Goal: Task Accomplishment & Management: Use online tool/utility

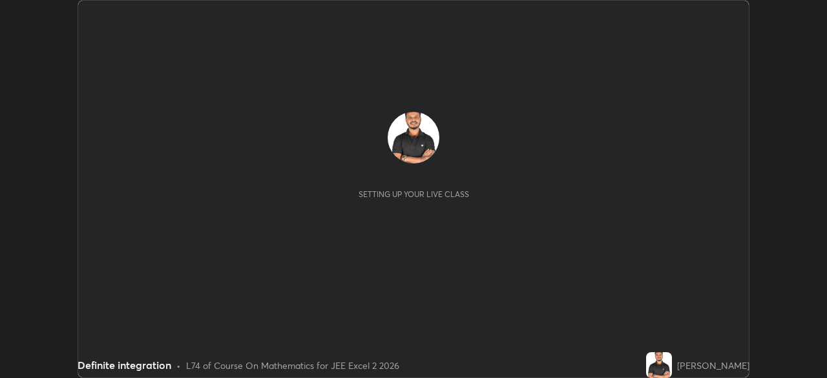
scroll to position [378, 826]
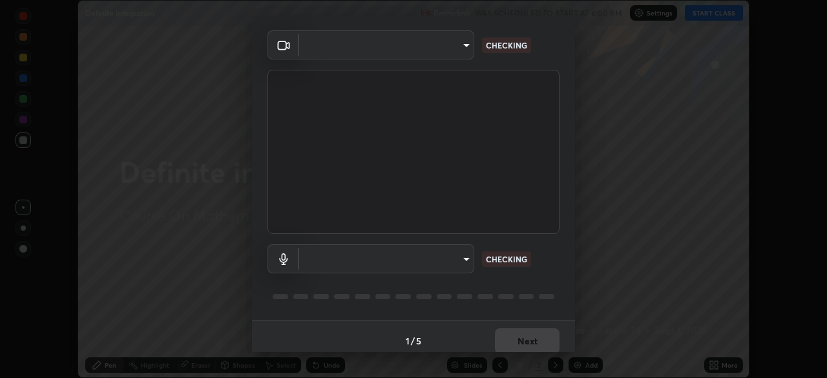
type input "0098613ca96d1cb365b3845fa694b9755ae94ec2d7c0f75973c998bbbf9ace16"
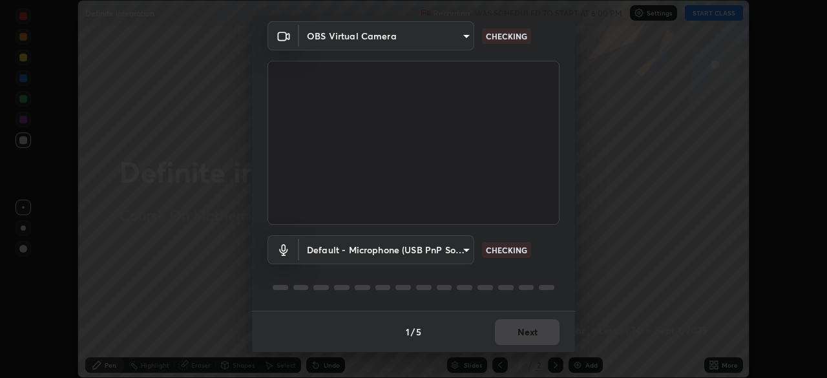
click at [458, 248] on body "Erase all Definite integration Recording WAS SCHEDULED TO START AT 6:00 PM Sett…" at bounding box center [413, 189] width 827 height 378
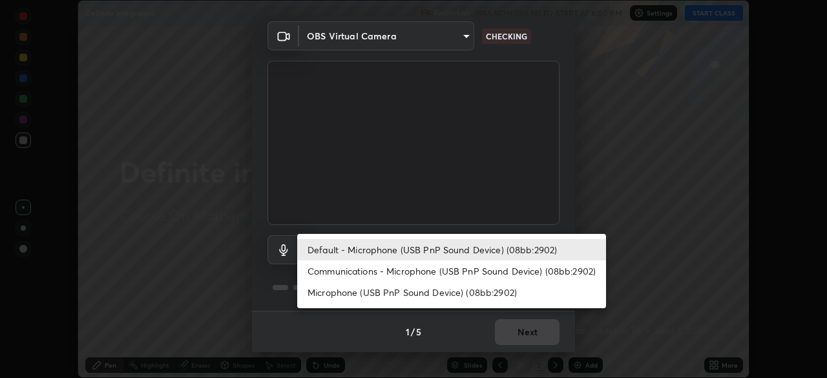
click at [478, 272] on li "Communications - Microphone (USB PnP Sound Device) (08bb:2902)" at bounding box center [451, 270] width 309 height 21
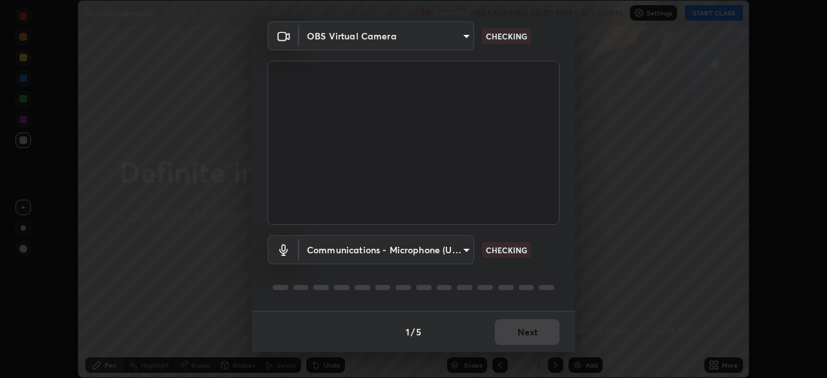
type input "communications"
click at [531, 330] on button "Next" at bounding box center [527, 332] width 65 height 26
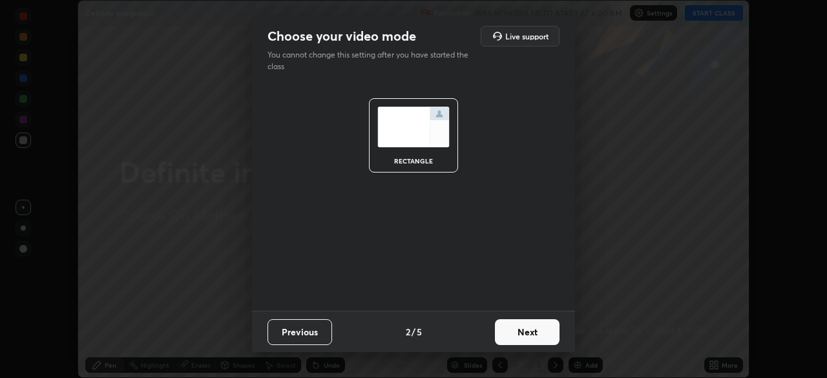
click at [528, 331] on button "Next" at bounding box center [527, 332] width 65 height 26
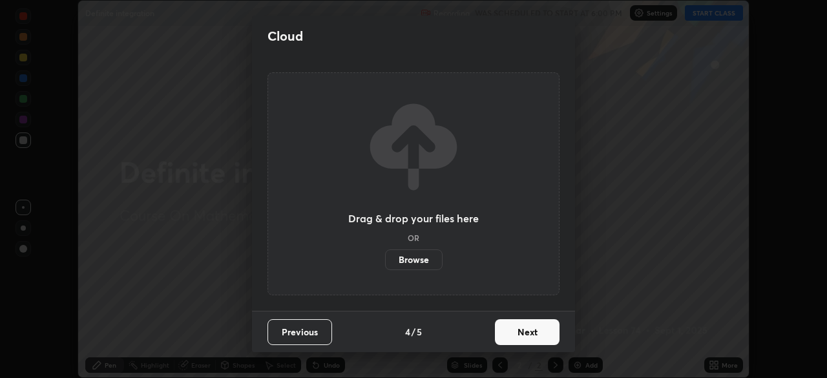
click at [531, 331] on button "Next" at bounding box center [527, 332] width 65 height 26
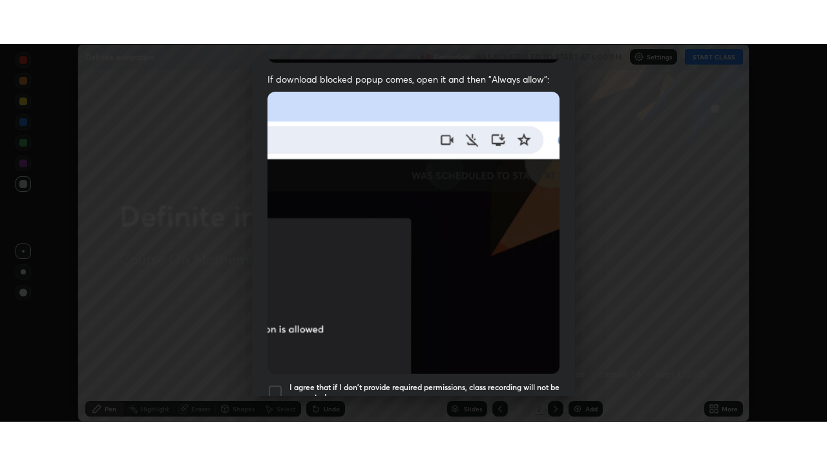
scroll to position [309, 0]
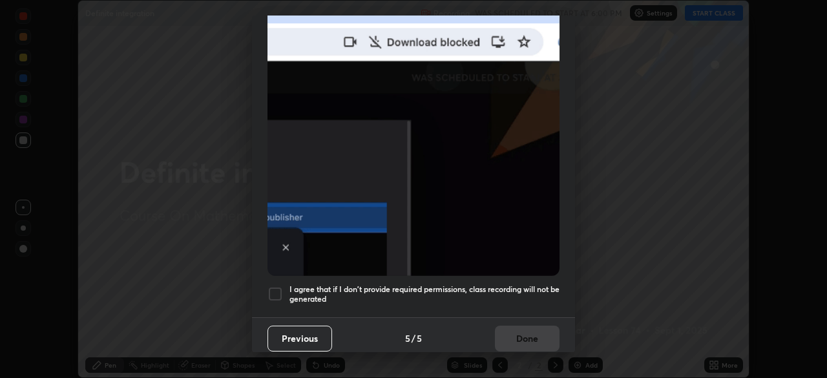
click at [476, 285] on h5 "I agree that if I don't provide required permissions, class recording will not …" at bounding box center [424, 294] width 270 height 20
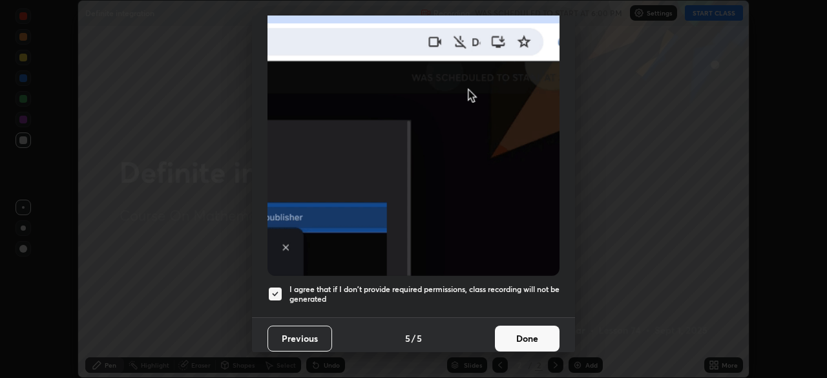
click at [513, 327] on button "Done" at bounding box center [527, 338] width 65 height 26
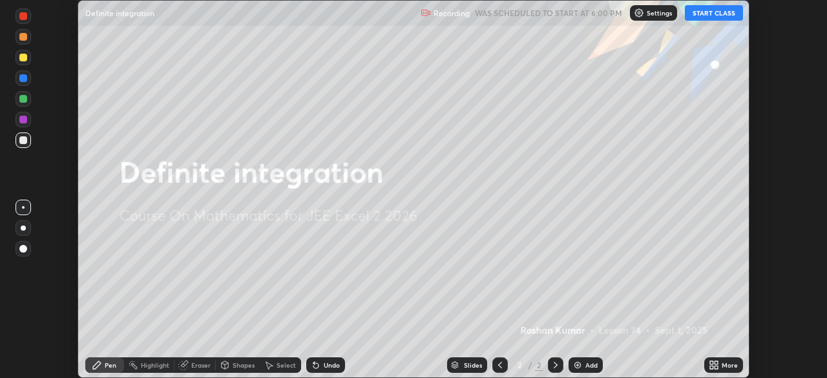
click at [724, 17] on button "START CLASS" at bounding box center [713, 12] width 58 height 15
click at [727, 362] on div "More" at bounding box center [729, 365] width 16 height 6
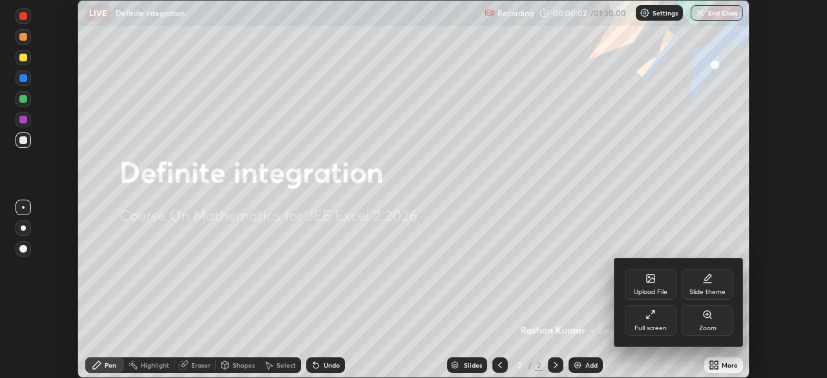
click at [661, 315] on div "Full screen" at bounding box center [650, 320] width 52 height 31
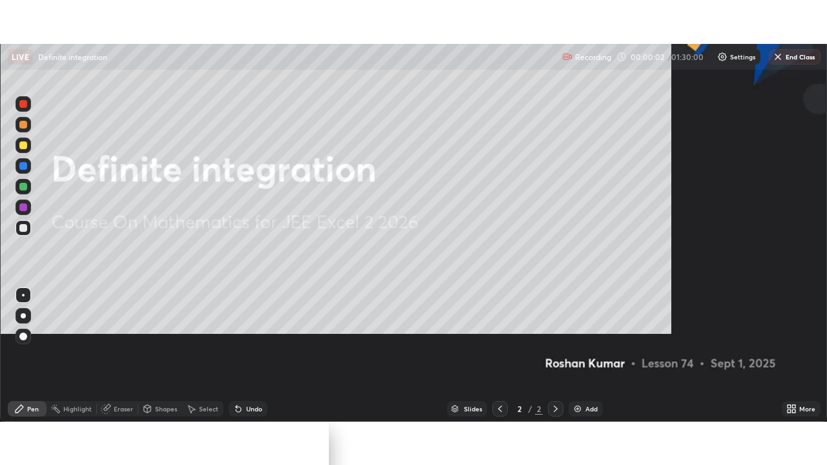
scroll to position [465, 827]
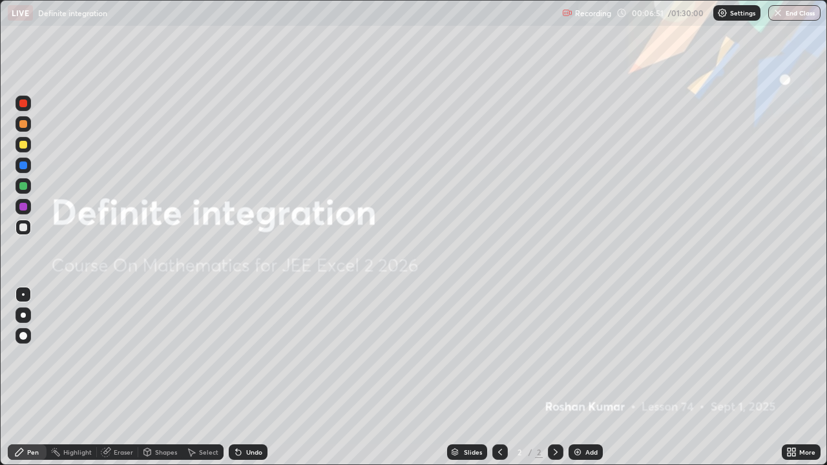
click at [580, 377] on img at bounding box center [577, 452] width 10 height 10
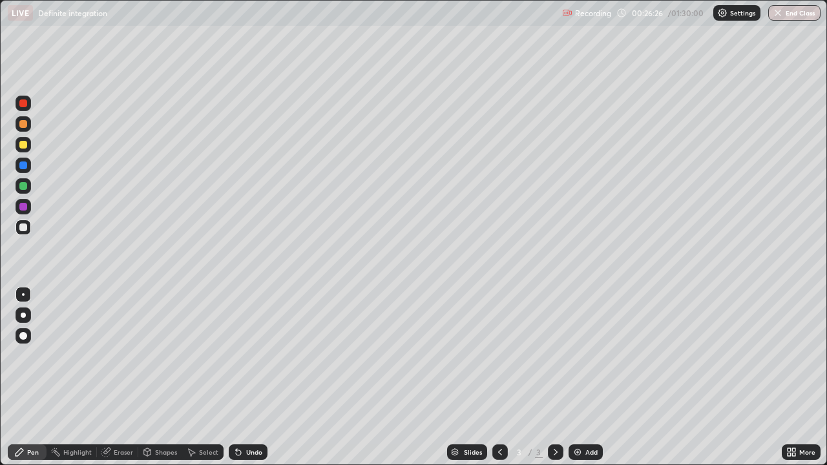
click at [25, 147] on div at bounding box center [23, 145] width 8 height 8
click at [22, 336] on div at bounding box center [23, 336] width 8 height 8
click at [21, 230] on div at bounding box center [23, 227] width 8 height 8
click at [24, 169] on div at bounding box center [23, 165] width 8 height 8
click at [22, 187] on div at bounding box center [23, 186] width 8 height 8
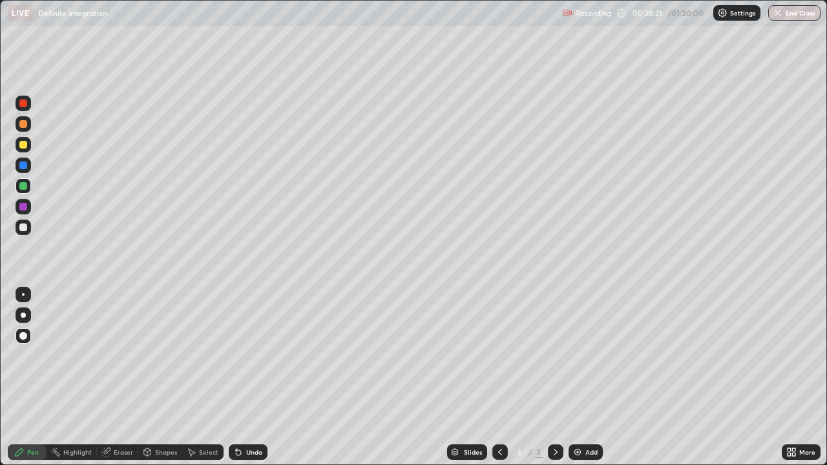
click at [21, 165] on div at bounding box center [23, 165] width 8 height 8
click at [23, 208] on div at bounding box center [23, 207] width 8 height 8
click at [25, 105] on div at bounding box center [23, 103] width 8 height 8
click at [24, 228] on div at bounding box center [23, 227] width 8 height 8
click at [25, 186] on div at bounding box center [23, 186] width 8 height 8
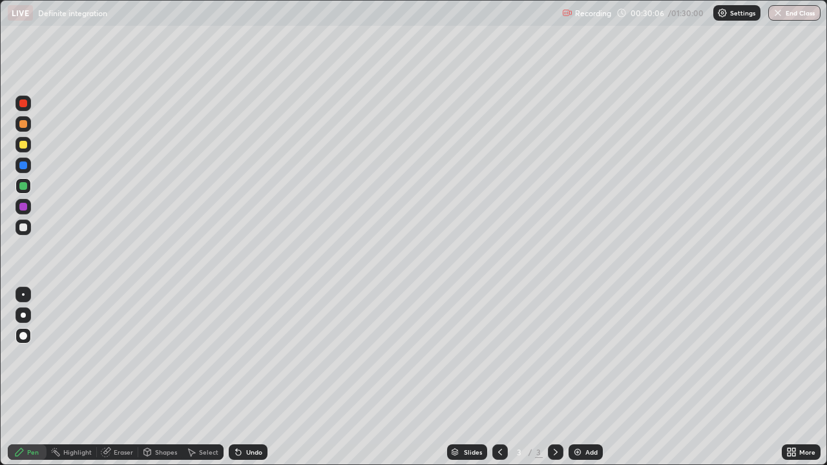
click at [23, 167] on div at bounding box center [23, 165] width 8 height 8
click at [574, 377] on img at bounding box center [577, 452] width 10 height 10
click at [24, 229] on div at bounding box center [23, 227] width 8 height 8
click at [24, 147] on div at bounding box center [23, 145] width 8 height 8
click at [23, 207] on div at bounding box center [23, 207] width 8 height 8
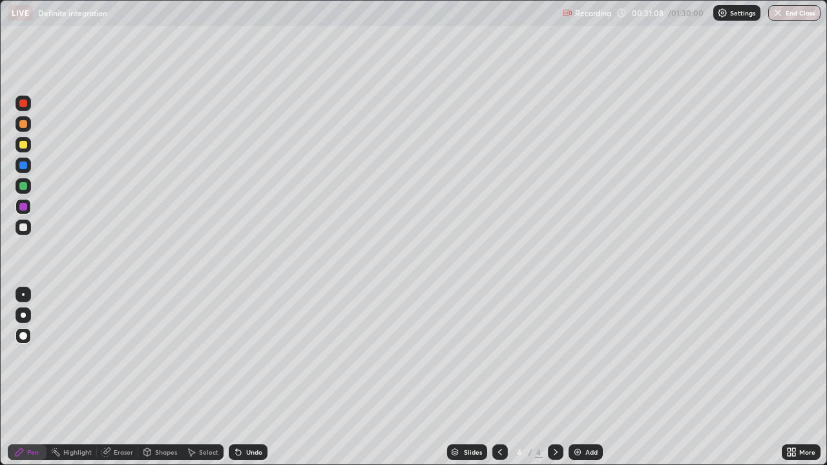
click at [21, 230] on div at bounding box center [23, 227] width 8 height 8
click at [23, 188] on div at bounding box center [23, 186] width 8 height 8
click at [23, 166] on div at bounding box center [23, 165] width 8 height 8
click at [23, 105] on div at bounding box center [23, 103] width 8 height 8
click at [24, 224] on div at bounding box center [23, 227] width 8 height 8
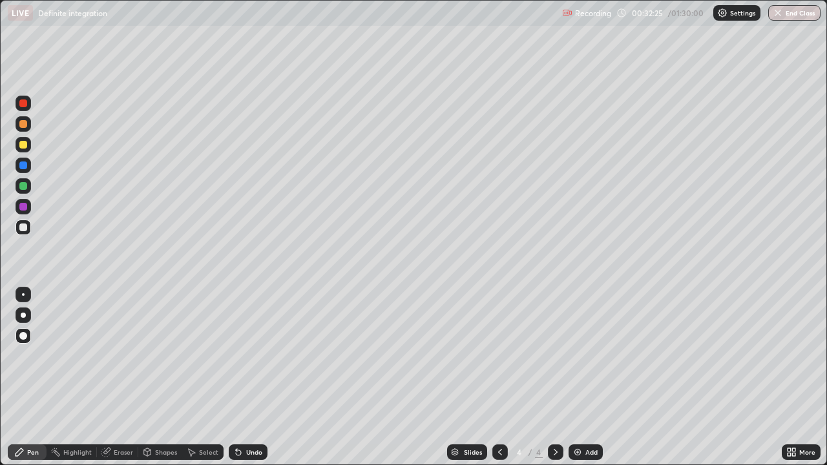
click at [24, 125] on div at bounding box center [23, 124] width 8 height 8
click at [23, 227] on div at bounding box center [23, 227] width 8 height 8
click at [576, 377] on img at bounding box center [577, 452] width 10 height 10
click at [23, 145] on div at bounding box center [23, 145] width 8 height 8
click at [21, 166] on div at bounding box center [23, 165] width 8 height 8
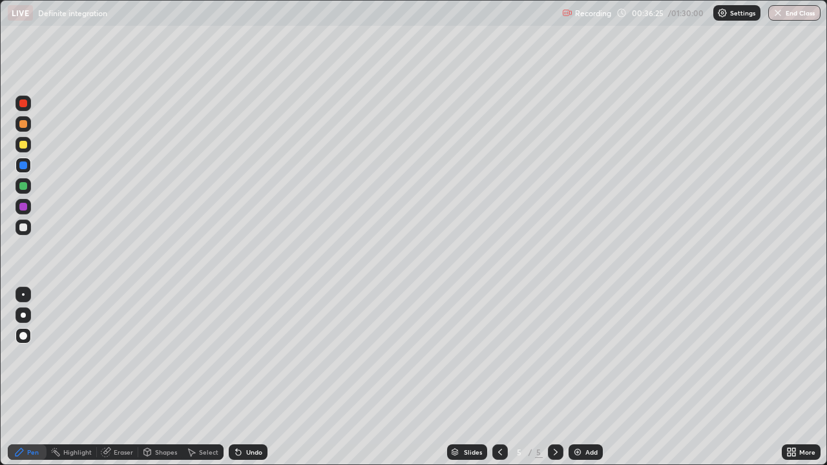
click at [498, 377] on icon at bounding box center [500, 452] width 4 height 6
click at [497, 377] on icon at bounding box center [500, 452] width 10 height 10
click at [555, 377] on icon at bounding box center [555, 452] width 4 height 6
click at [553, 377] on icon at bounding box center [555, 452] width 10 height 10
click at [23, 207] on div at bounding box center [23, 207] width 8 height 8
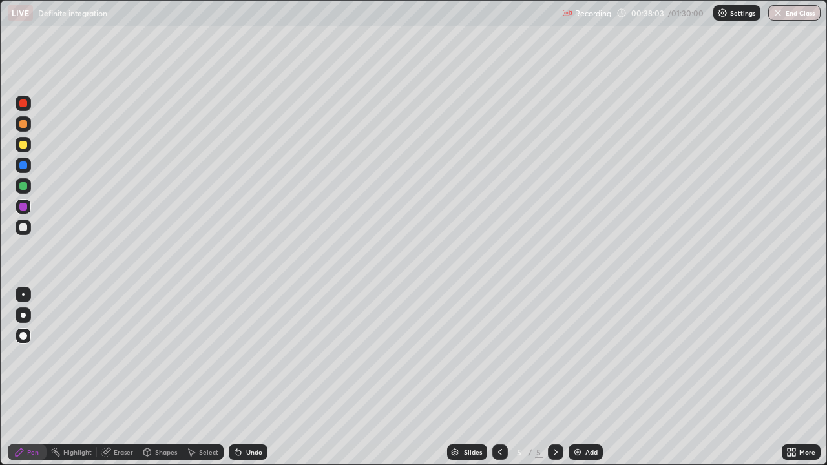
click at [21, 227] on div at bounding box center [23, 227] width 8 height 8
click at [579, 377] on img at bounding box center [577, 452] width 10 height 10
click at [26, 187] on div at bounding box center [23, 186] width 8 height 8
click at [500, 377] on icon at bounding box center [500, 452] width 4 height 6
click at [500, 377] on icon at bounding box center [500, 452] width 10 height 10
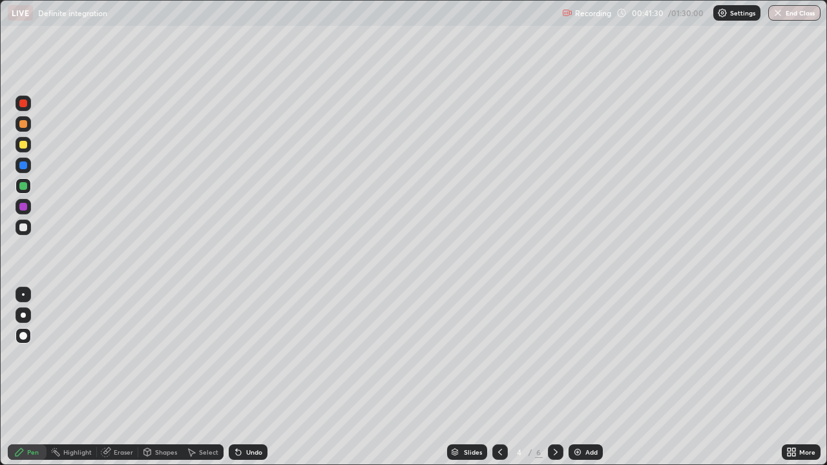
click at [498, 377] on icon at bounding box center [500, 452] width 10 height 10
click at [554, 377] on icon at bounding box center [555, 452] width 10 height 10
click at [555, 377] on icon at bounding box center [555, 452] width 10 height 10
click at [498, 377] on icon at bounding box center [500, 452] width 10 height 10
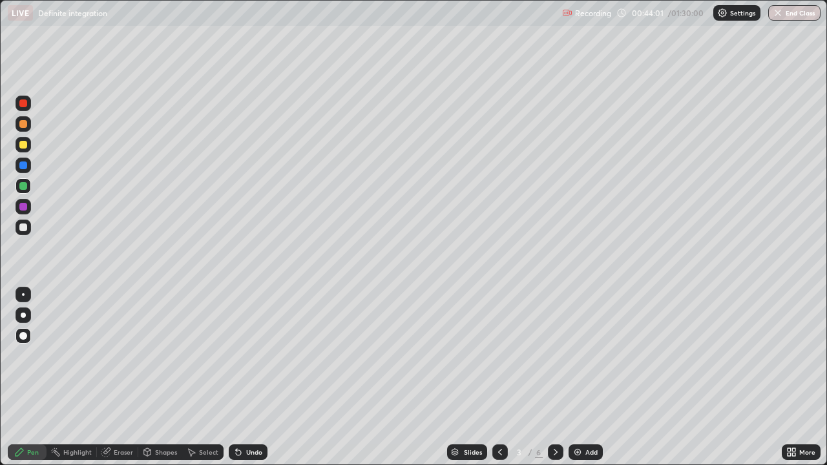
click at [553, 377] on icon at bounding box center [555, 452] width 10 height 10
click at [554, 377] on icon at bounding box center [555, 452] width 10 height 10
click at [553, 377] on icon at bounding box center [555, 452] width 10 height 10
click at [577, 377] on img at bounding box center [577, 452] width 10 height 10
click at [23, 123] on div at bounding box center [23, 124] width 8 height 8
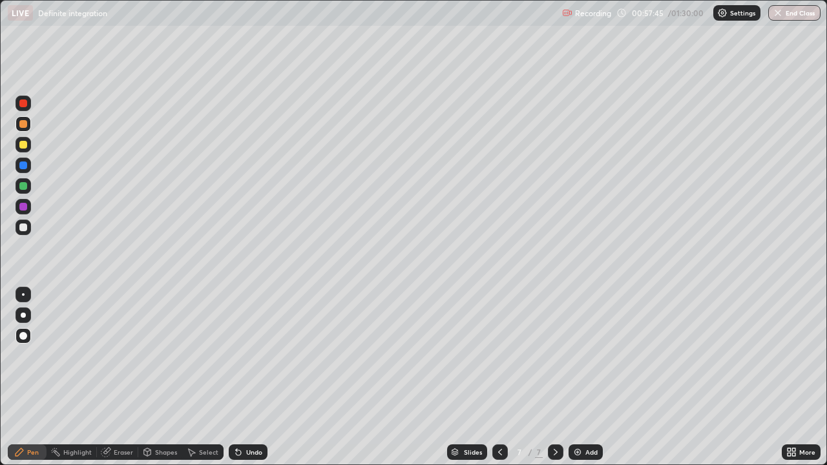
click at [24, 231] on div at bounding box center [23, 227] width 8 height 8
click at [23, 186] on div at bounding box center [23, 186] width 8 height 8
click at [24, 227] on div at bounding box center [23, 227] width 8 height 8
click at [25, 189] on div at bounding box center [23, 186] width 8 height 8
click at [23, 145] on div at bounding box center [23, 145] width 8 height 8
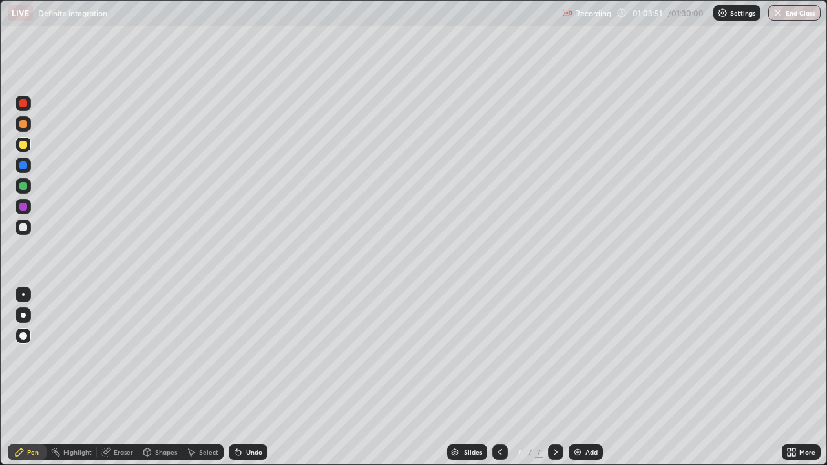
click at [25, 227] on div at bounding box center [23, 227] width 8 height 8
click at [25, 206] on div at bounding box center [23, 207] width 8 height 8
click at [25, 102] on div at bounding box center [23, 103] width 8 height 8
click at [26, 168] on div at bounding box center [23, 165] width 8 height 8
click at [573, 377] on img at bounding box center [577, 452] width 10 height 10
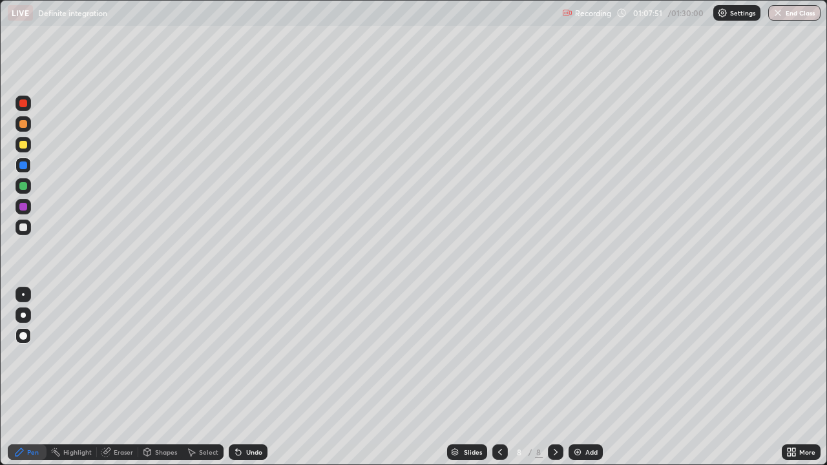
click at [20, 227] on div at bounding box center [23, 227] width 8 height 8
click at [24, 169] on div at bounding box center [23, 165] width 8 height 8
click at [25, 191] on div at bounding box center [22, 185] width 15 height 15
click at [21, 145] on div at bounding box center [23, 145] width 8 height 8
click at [21, 103] on div at bounding box center [23, 103] width 8 height 8
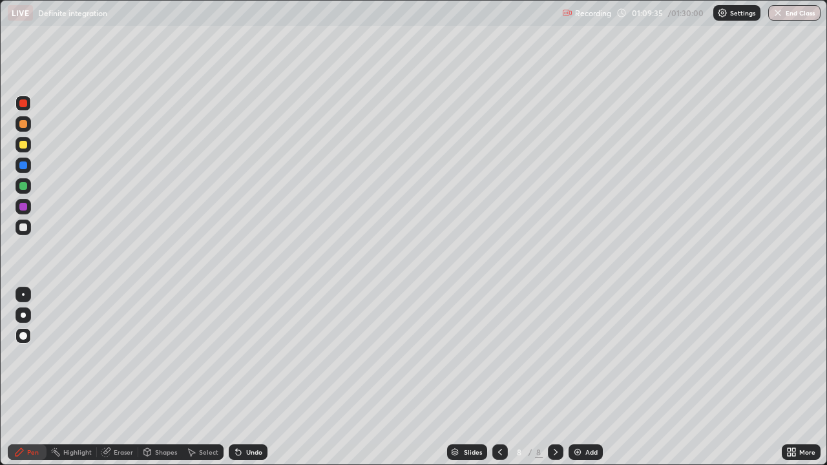
click at [26, 146] on div at bounding box center [23, 145] width 8 height 8
click at [23, 167] on div at bounding box center [23, 165] width 8 height 8
click at [576, 377] on img at bounding box center [577, 452] width 10 height 10
click at [23, 142] on div at bounding box center [23, 145] width 8 height 8
click at [22, 167] on div at bounding box center [23, 165] width 8 height 8
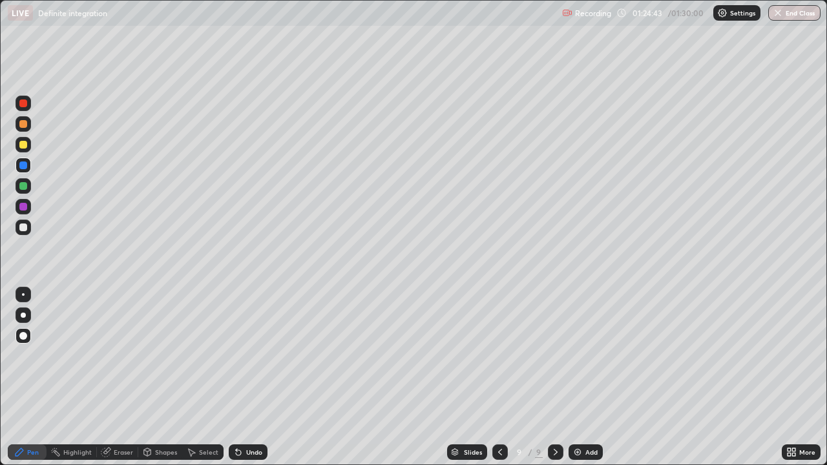
click at [114, 377] on div "Eraser" at bounding box center [123, 452] width 19 height 6
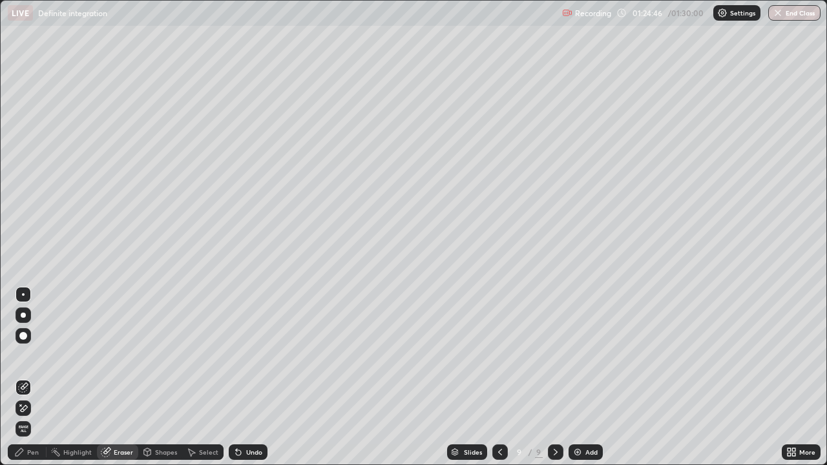
click at [28, 377] on div "Pen" at bounding box center [27, 451] width 39 height 15
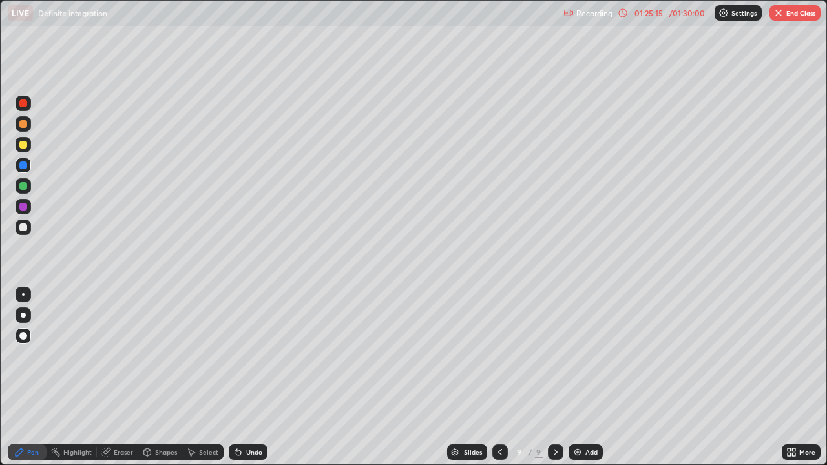
click at [23, 187] on div at bounding box center [23, 186] width 8 height 8
click at [781, 15] on img "button" at bounding box center [778, 13] width 10 height 10
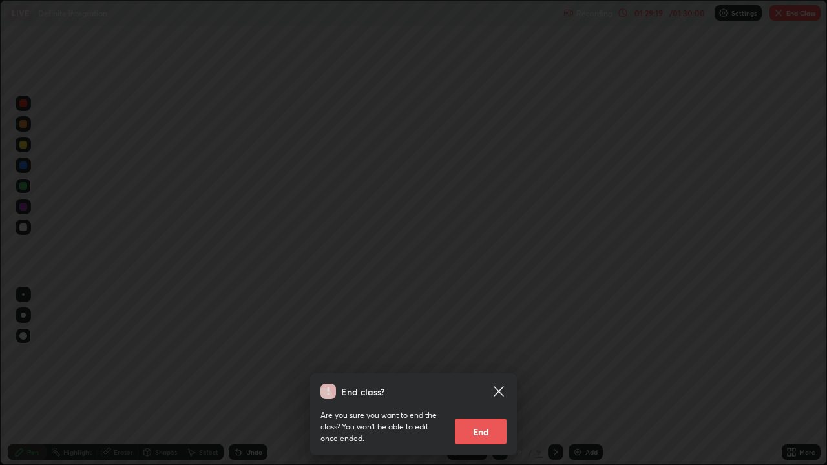
click at [488, 377] on button "End" at bounding box center [481, 431] width 52 height 26
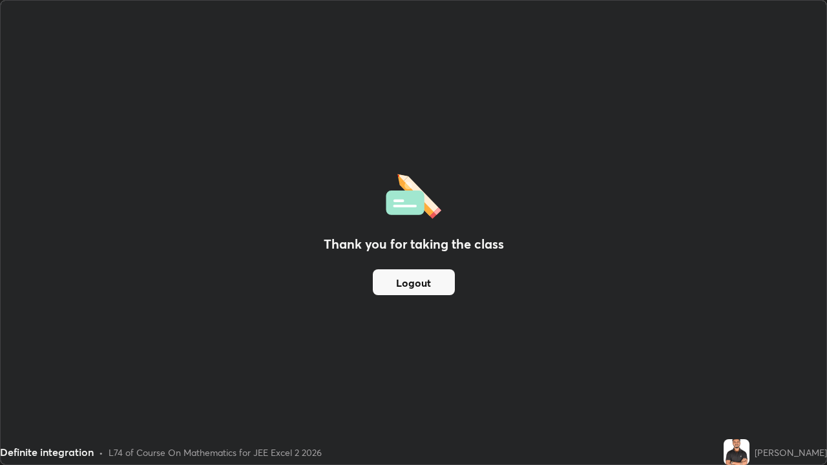
click at [407, 292] on button "Logout" at bounding box center [414, 282] width 82 height 26
click at [406, 283] on button "Logout" at bounding box center [414, 282] width 82 height 26
click at [409, 282] on button "Logout" at bounding box center [414, 282] width 82 height 26
click at [410, 280] on button "Logout" at bounding box center [414, 282] width 82 height 26
click at [417, 280] on button "Logout" at bounding box center [414, 282] width 82 height 26
